Goal: Information Seeking & Learning: Learn about a topic

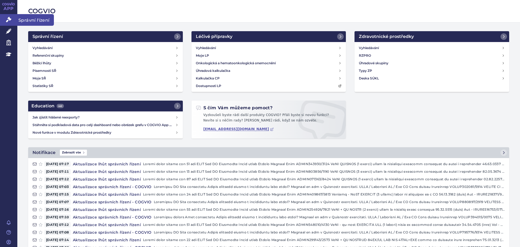
click at [14, 22] on link "Správní řízení" at bounding box center [8, 19] width 17 height 11
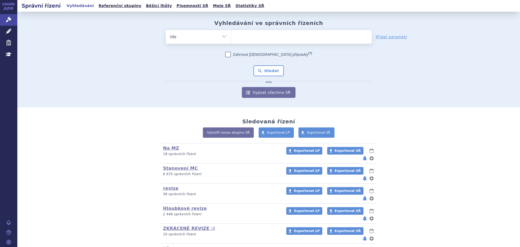
click at [261, 39] on ul at bounding box center [301, 35] width 141 height 11
click at [231, 39] on select at bounding box center [231, 37] width 0 height 14
type input "AR"
type input "ART"
type input "ARTES"
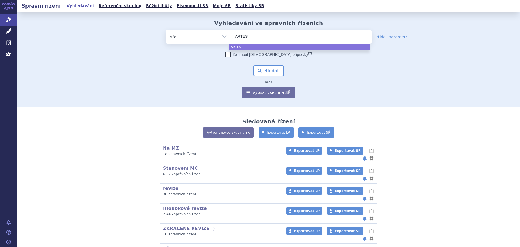
type input "ARTESU"
type input "ARTESUNA"
type input "ARTESUNATE"
select select "ARTESUNATE"
click at [272, 69] on button "Hledat" at bounding box center [268, 70] width 31 height 11
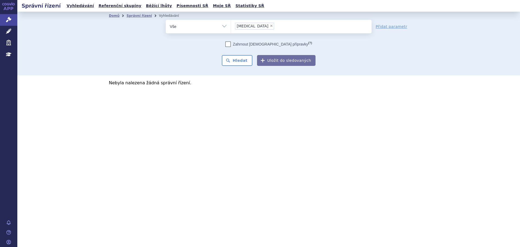
click at [270, 27] on span "×" at bounding box center [271, 25] width 3 height 3
click at [231, 27] on select "ARTESUNATE" at bounding box center [231, 26] width 0 height 14
select select
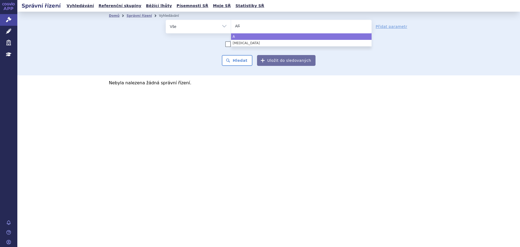
type input "ART"
type input "ARTE"
type input "ARTESU"
type input "ARTESUNA"
type input "ARTESUNAT"
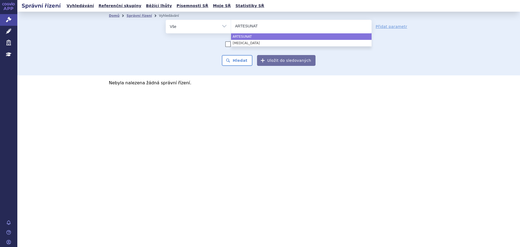
select select "ARTESUNAT"
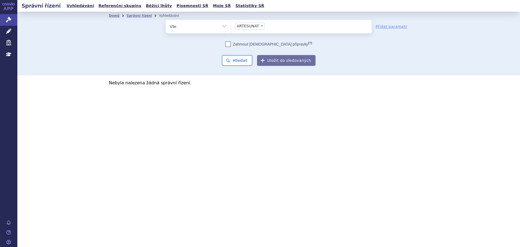
click at [246, 54] on div "Zahrnout bratrské přípravky (?) Hledat Uložit do sledovaných" at bounding box center [269, 53] width 206 height 24
click at [247, 63] on button "Hledat" at bounding box center [237, 60] width 31 height 11
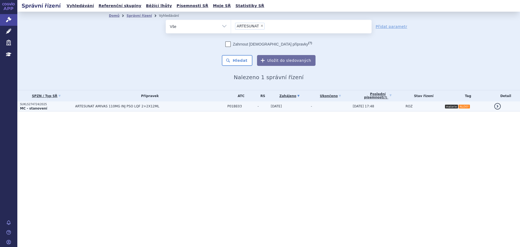
click at [131, 106] on span "ARTESUNAT AMIVAS 110MG INJ PSO LQF 2+2X12ML" at bounding box center [142, 106] width 135 height 4
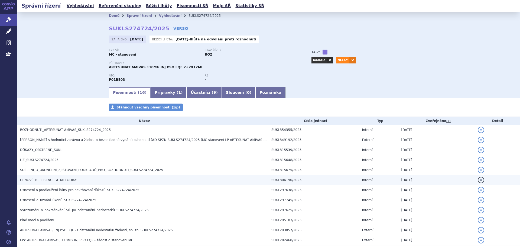
click at [78, 180] on h3 "CENOVÉ_REFERENCE_A_METODIKY" at bounding box center [144, 179] width 249 height 5
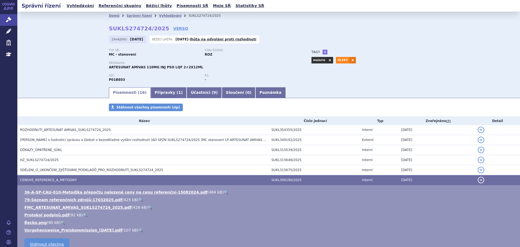
scroll to position [27, 0]
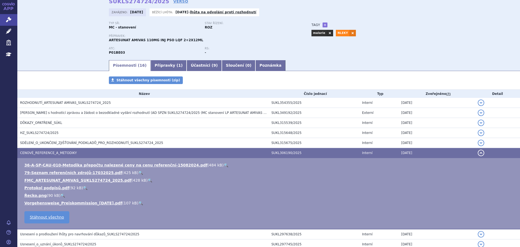
click at [148, 180] on link "🔍" at bounding box center [150, 180] width 5 height 4
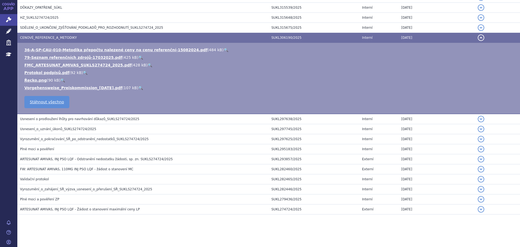
click at [108, 170] on span "FW: ARTESUNAT AMIVAS, 110MG INJ PSO LQF - žádost o stanovení MC" at bounding box center [76, 169] width 113 height 4
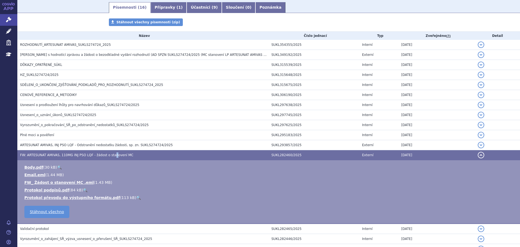
scroll to position [80, 0]
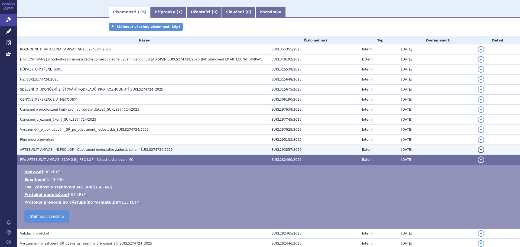
click at [127, 147] on h3 "ARTESUNAT AMIVAS, INJ PSO LQF - Odstranění nedostatku žádosti, sp. zn. SUKLS274…" at bounding box center [144, 149] width 249 height 5
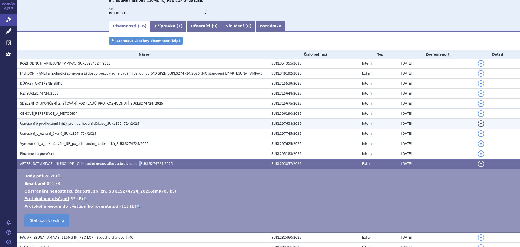
scroll to position [26, 0]
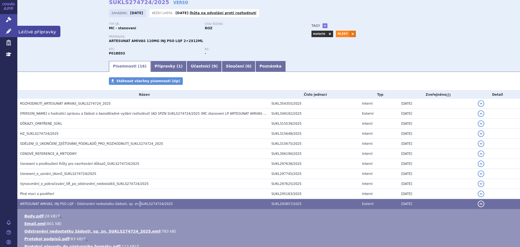
click at [12, 36] on link "Léčivé přípravky" at bounding box center [8, 31] width 17 height 11
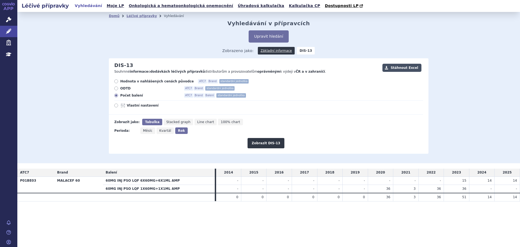
click at [406, 69] on button "Stáhnout Excel" at bounding box center [401, 68] width 39 height 8
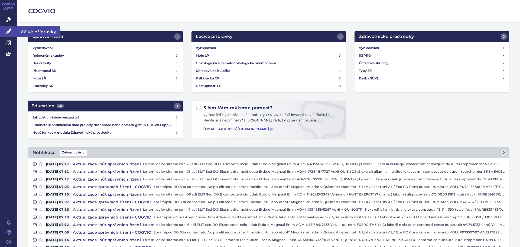
click at [4, 32] on link "Léčivé přípravky" at bounding box center [8, 31] width 17 height 11
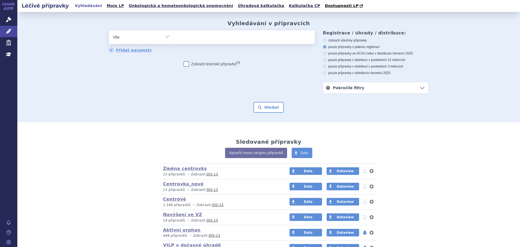
click at [186, 38] on ul at bounding box center [244, 35] width 141 height 11
click at [174, 38] on select at bounding box center [174, 37] width 0 height 14
type input "ma"
type input "mala"
type input "malace"
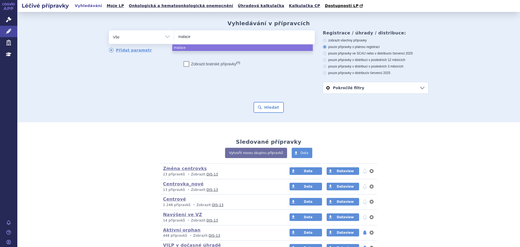
type input "malacef"
select select "malacef"
click at [269, 107] on button "Hledat" at bounding box center [268, 107] width 31 height 11
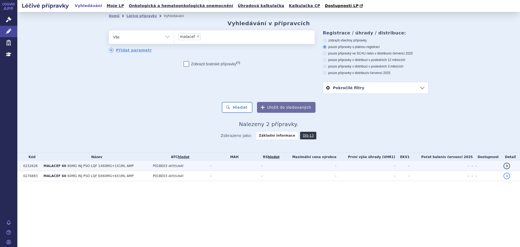
click at [193, 165] on td "P01BE03 ARTESUNÁT" at bounding box center [178, 166] width 57 height 10
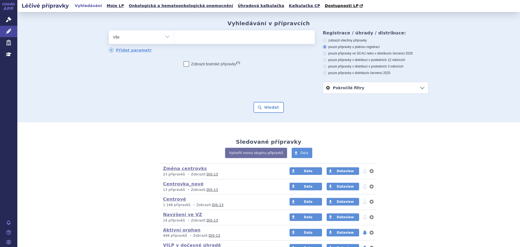
click at [181, 38] on ul at bounding box center [244, 35] width 141 height 11
click at [174, 38] on select at bounding box center [174, 37] width 0 height 14
type input "art"
type input "arte"
type input "artesu"
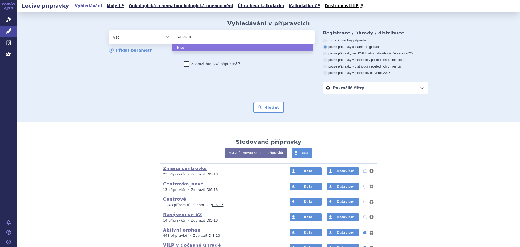
type input "artesuna"
type input "artesunat"
select select "artesunat"
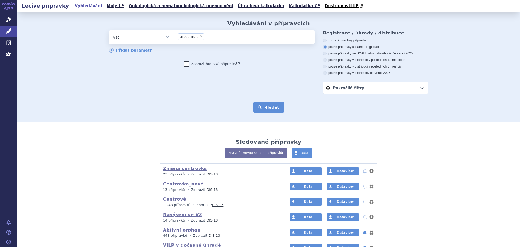
click at [263, 106] on button "Hledat" at bounding box center [268, 107] width 31 height 11
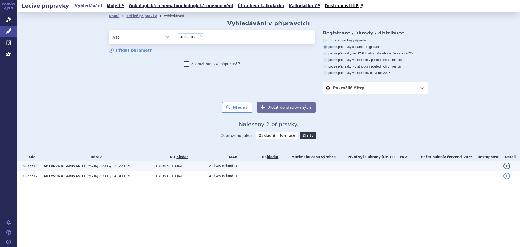
click at [167, 166] on span "ARTESUNÁT" at bounding box center [174, 165] width 15 height 3
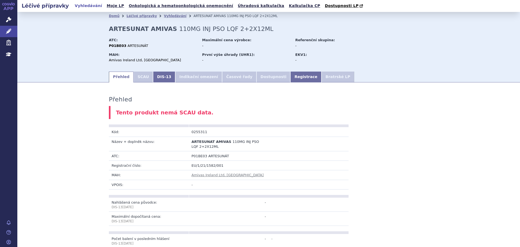
scroll to position [248, 0]
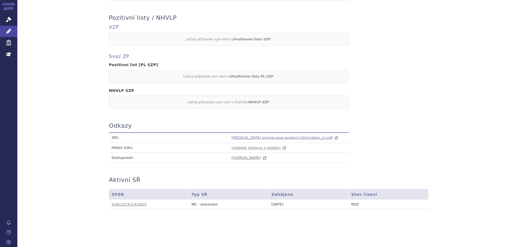
click at [235, 135] on span "[MEDICAL_DATA]-amivas-epar-product-information_cs.pdf" at bounding box center [281, 137] width 101 height 4
